Goal: Task Accomplishment & Management: Manage account settings

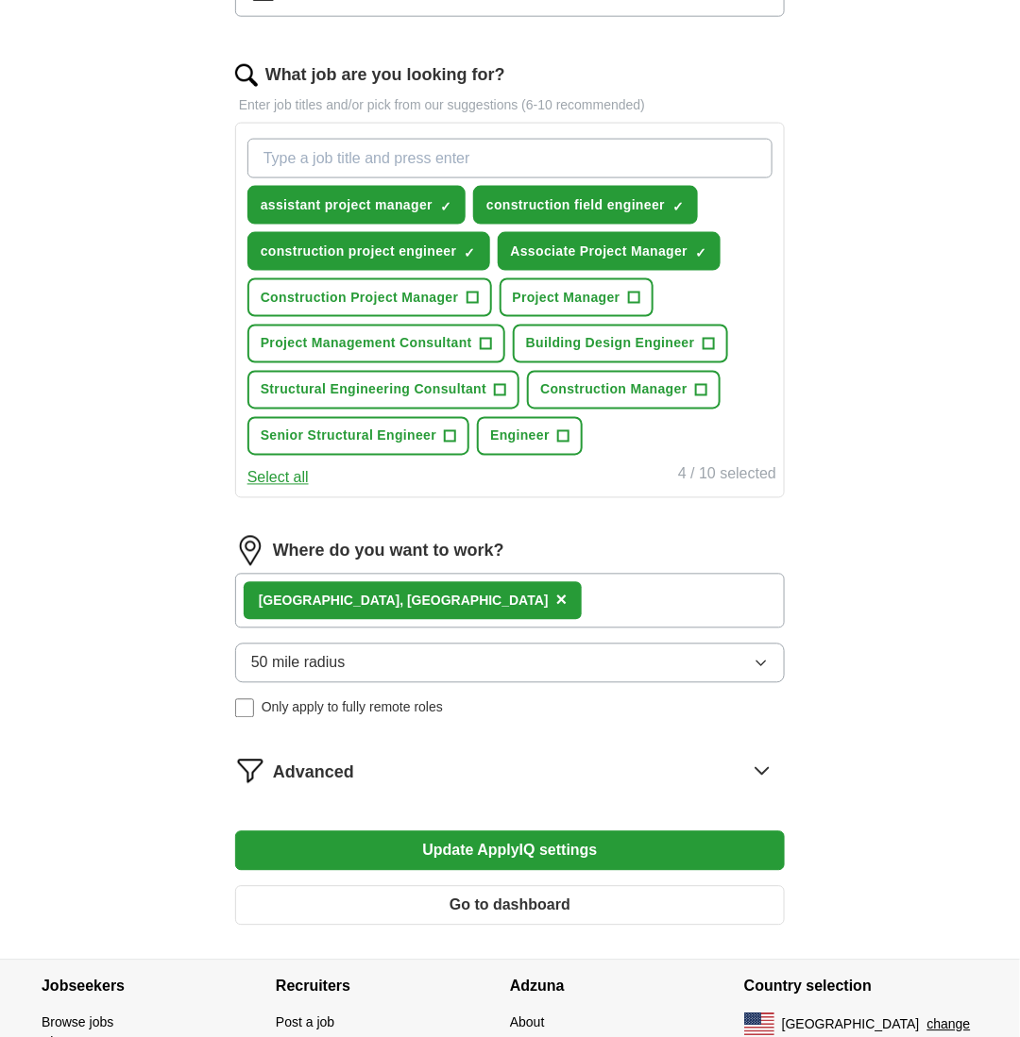
scroll to position [674, 0]
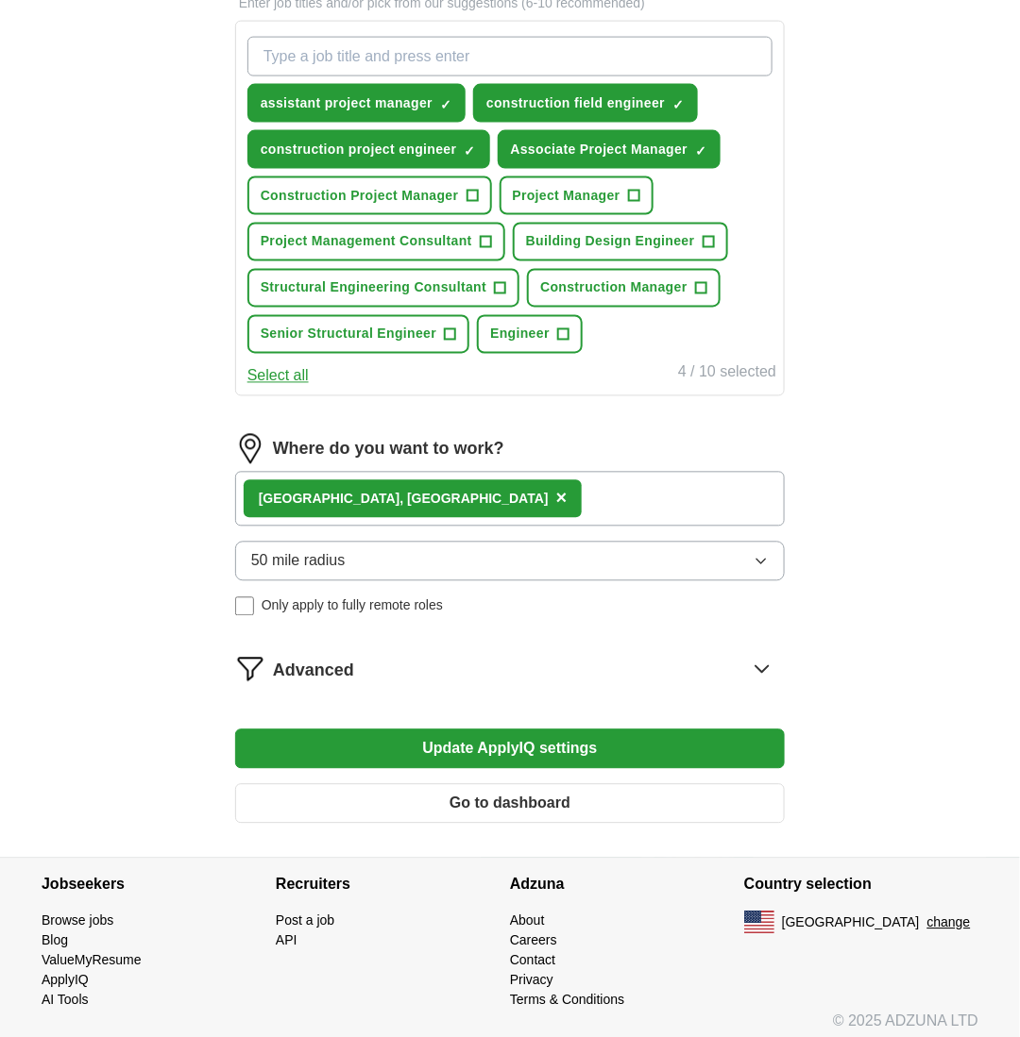
click at [495, 742] on button "Update ApplyIQ settings" at bounding box center [509, 750] width 549 height 40
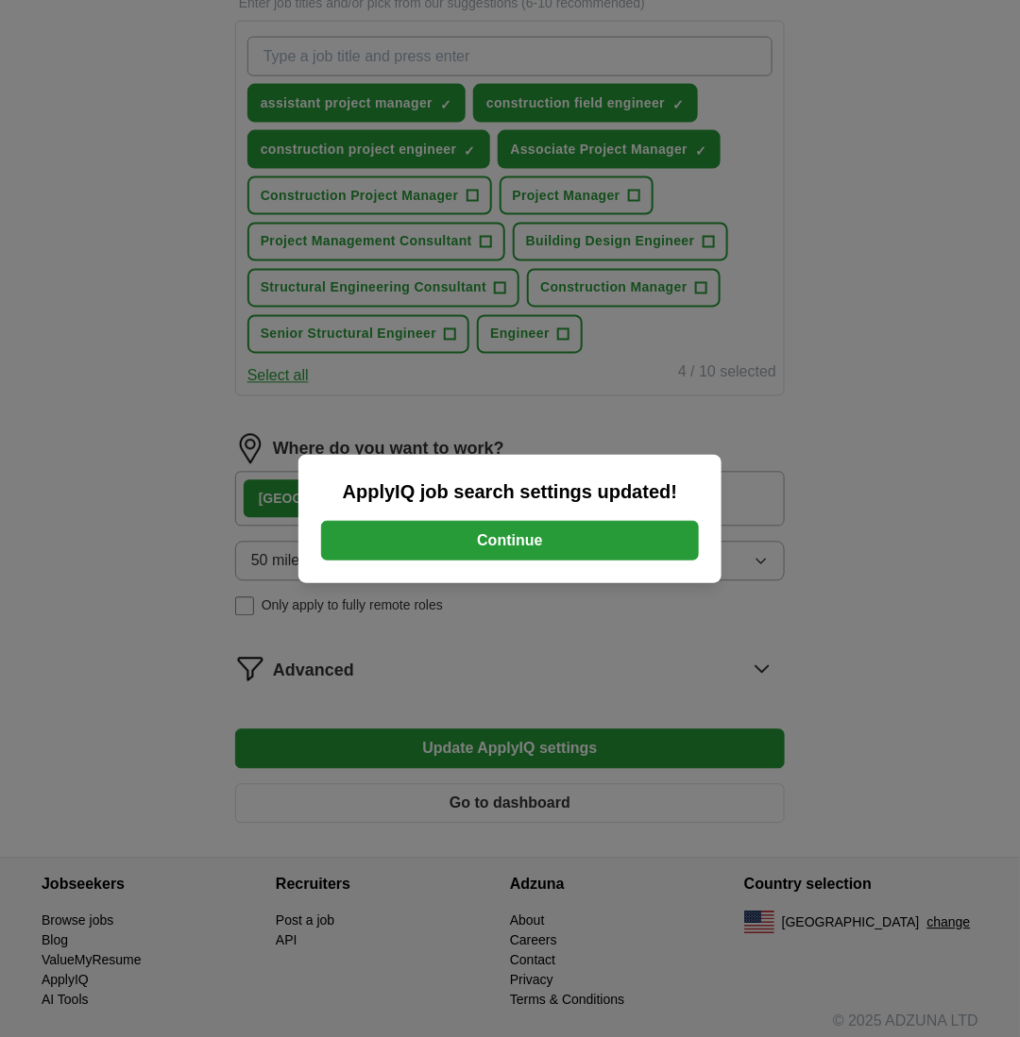
click at [507, 533] on button "Continue" at bounding box center [510, 541] width 378 height 40
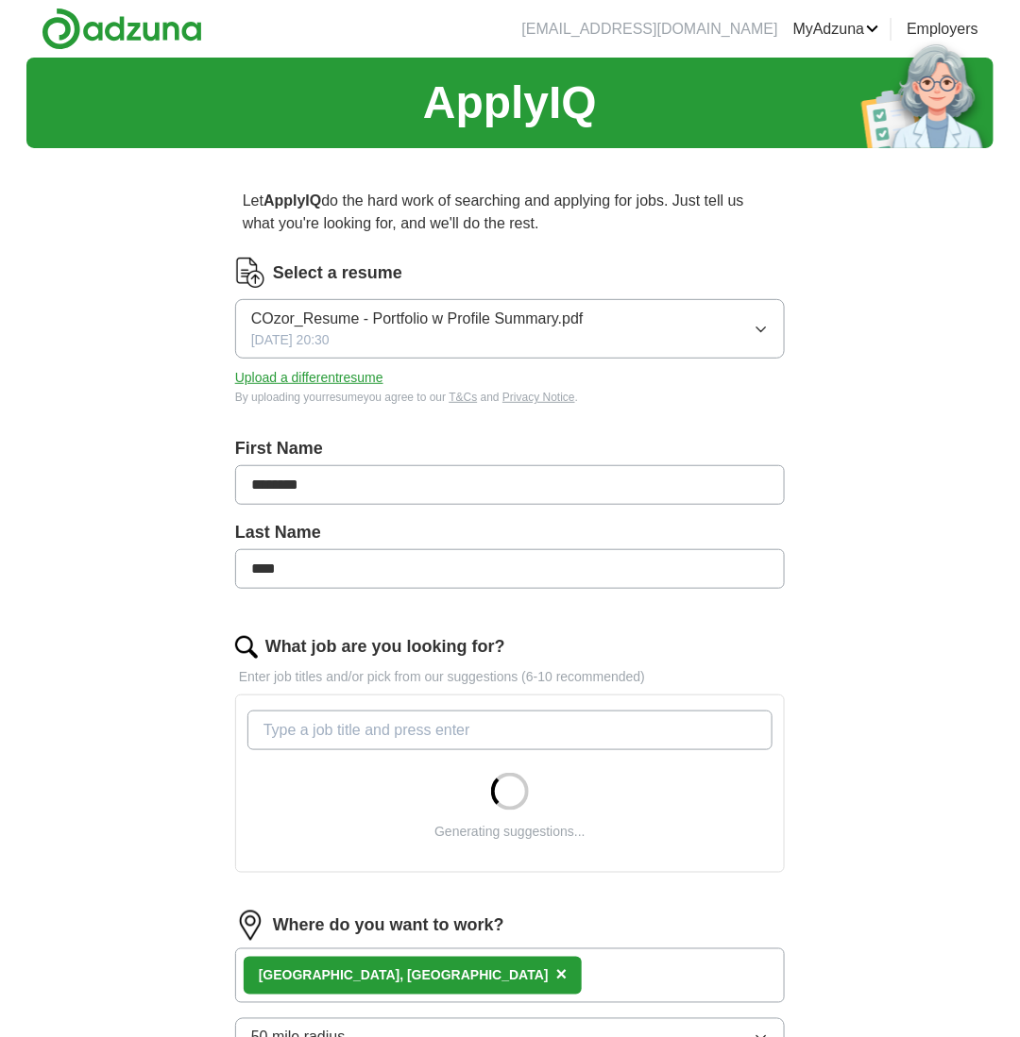
click at [335, 377] on button "Upload a different resume" at bounding box center [309, 378] width 148 height 20
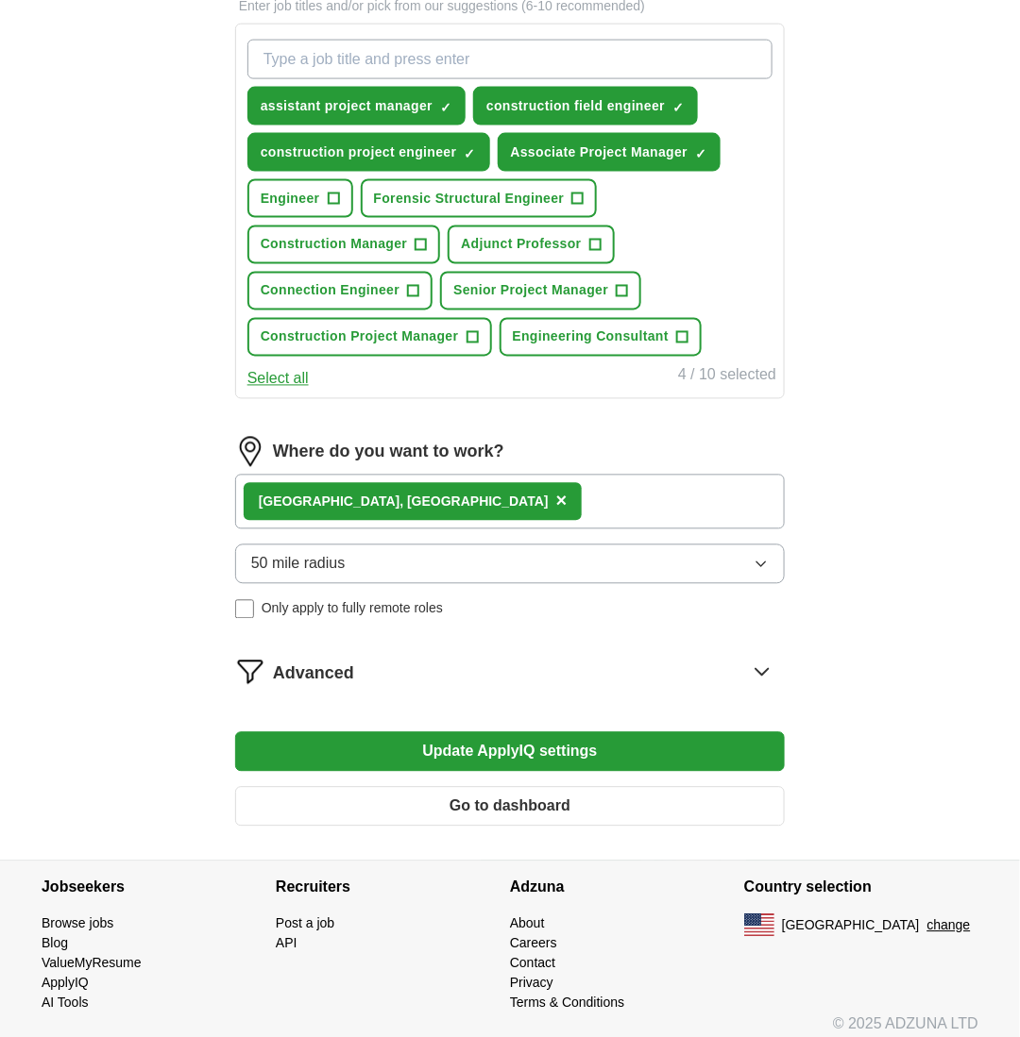
scroll to position [674, 0]
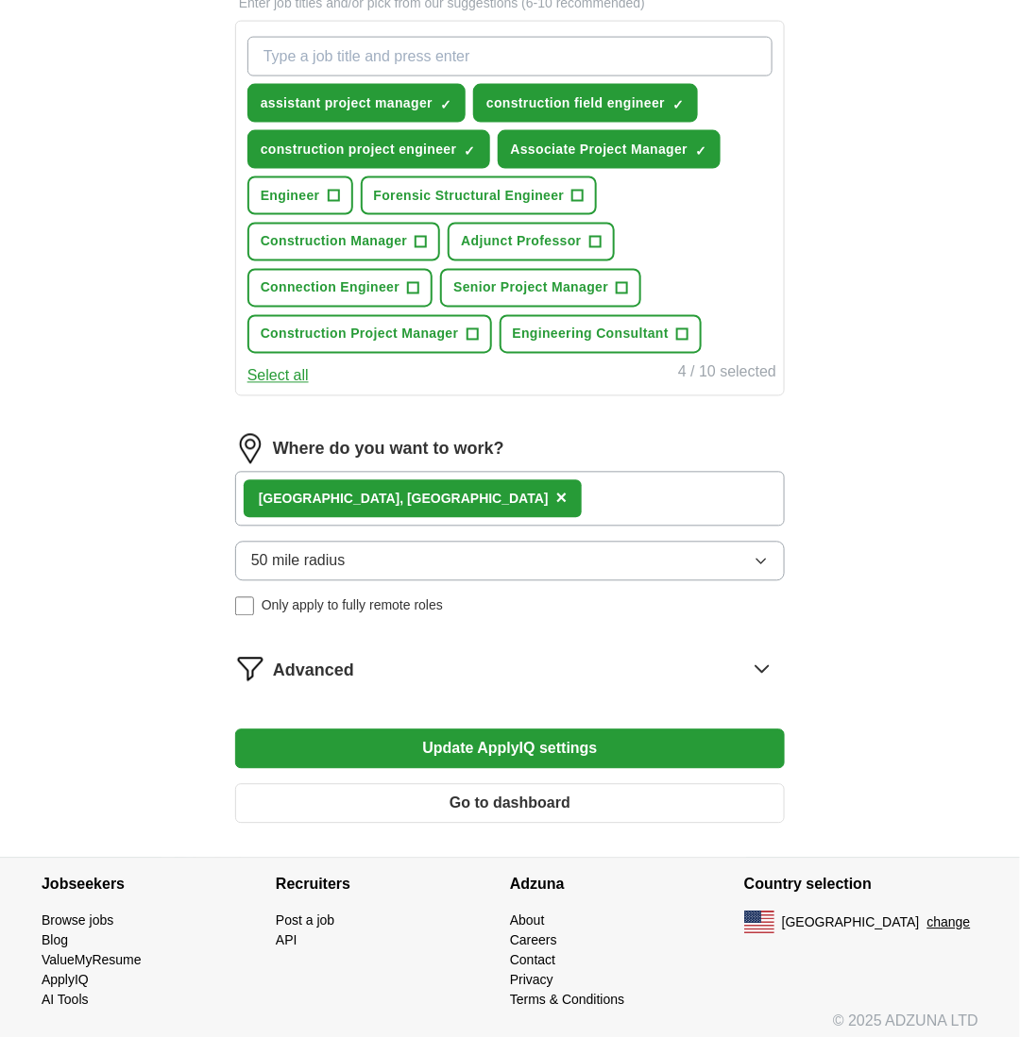
click at [505, 730] on button "Update ApplyIQ settings" at bounding box center [509, 750] width 549 height 40
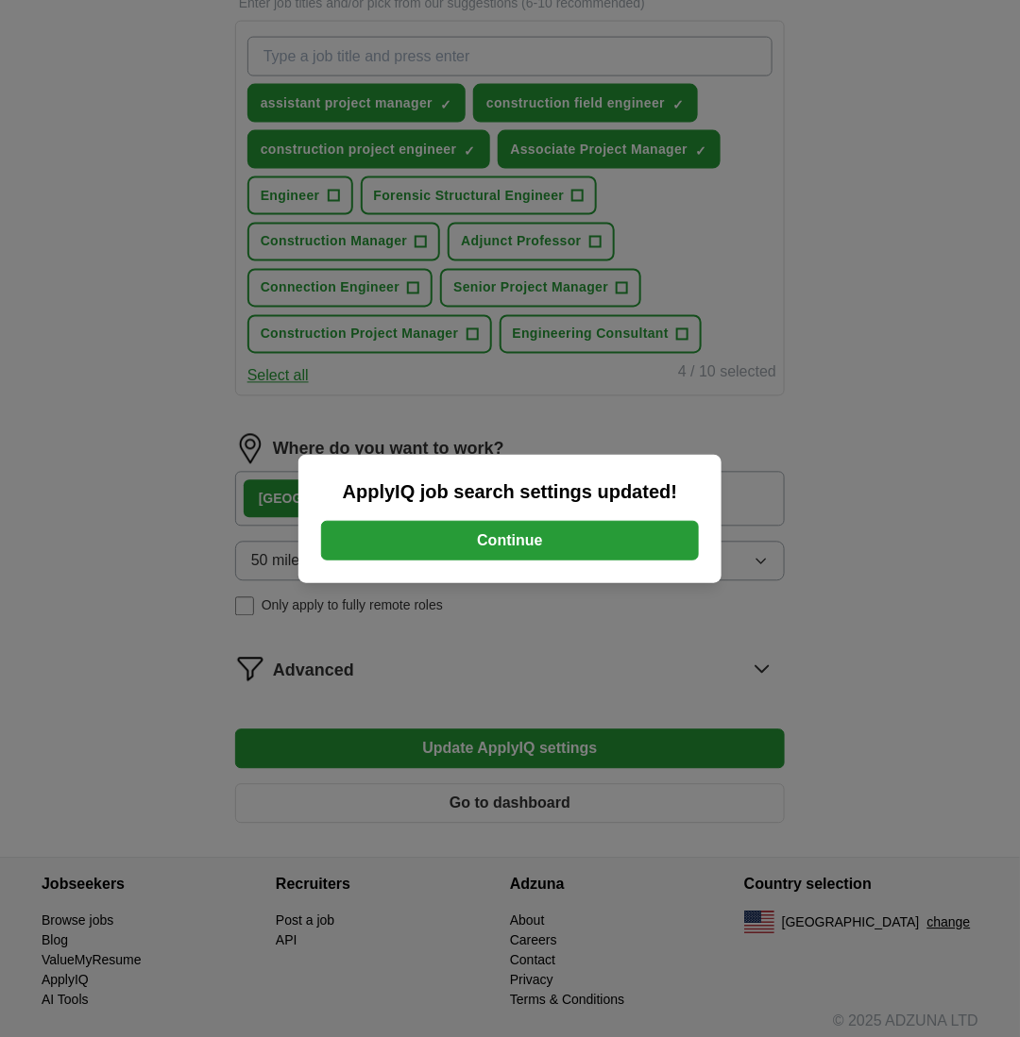
click at [512, 549] on button "Continue" at bounding box center [510, 541] width 378 height 40
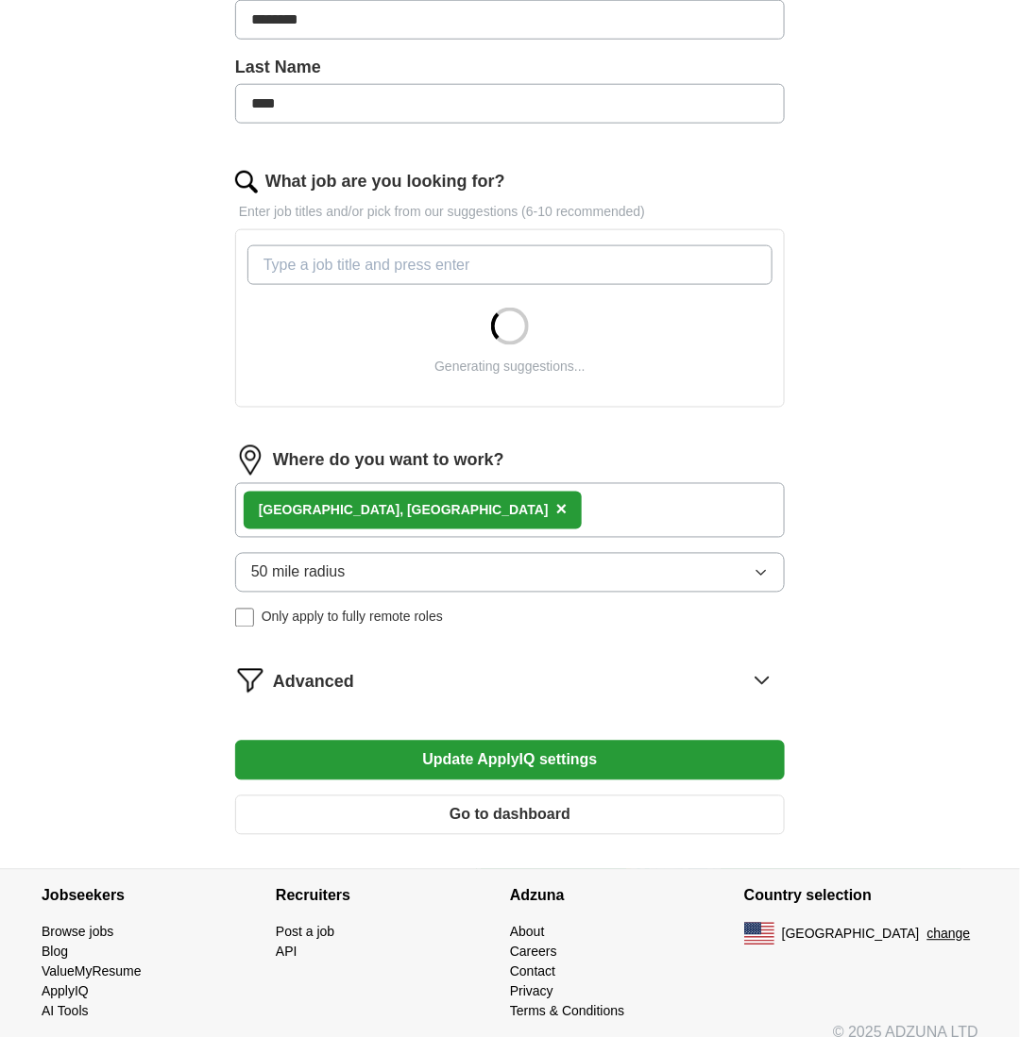
scroll to position [472, 0]
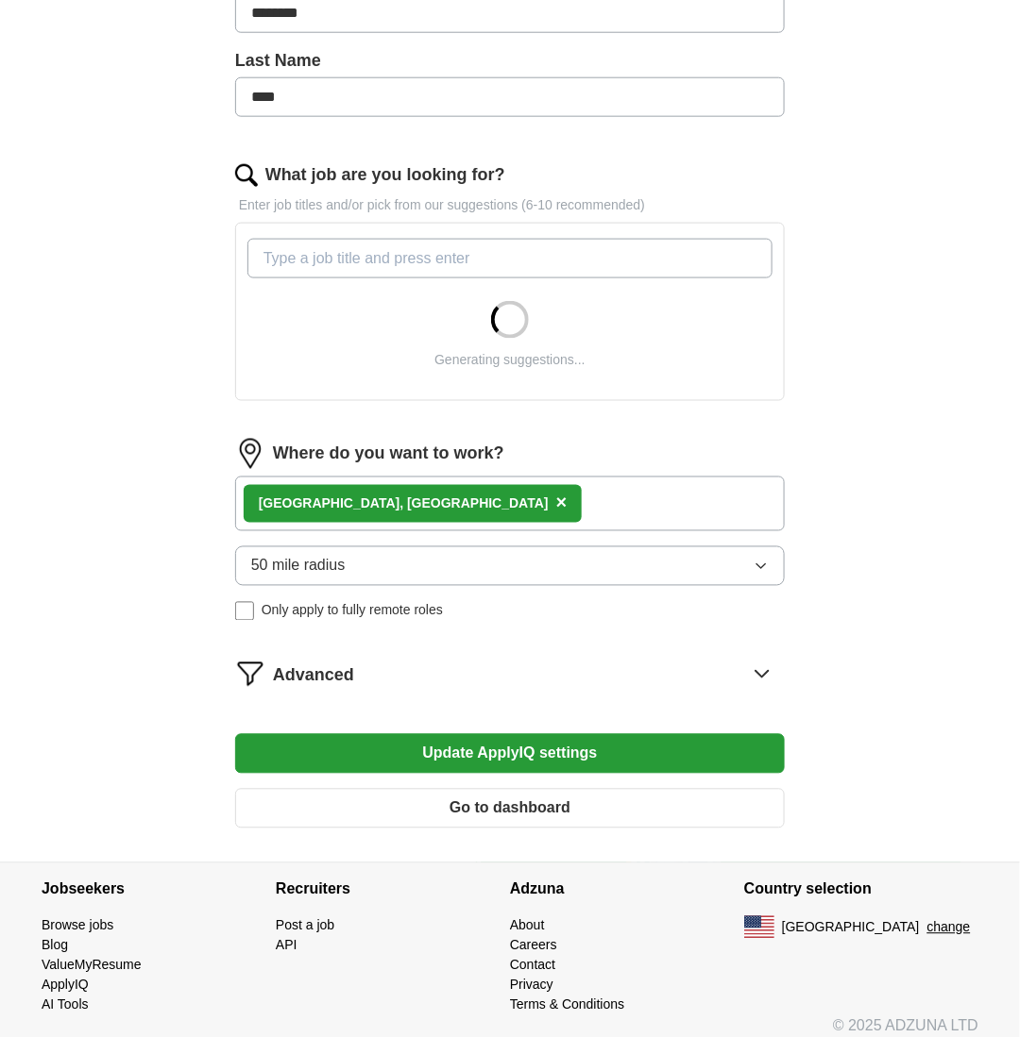
click at [458, 797] on button "Go to dashboard" at bounding box center [509, 809] width 549 height 40
